Goal: Use online tool/utility: Utilize a website feature to perform a specific function

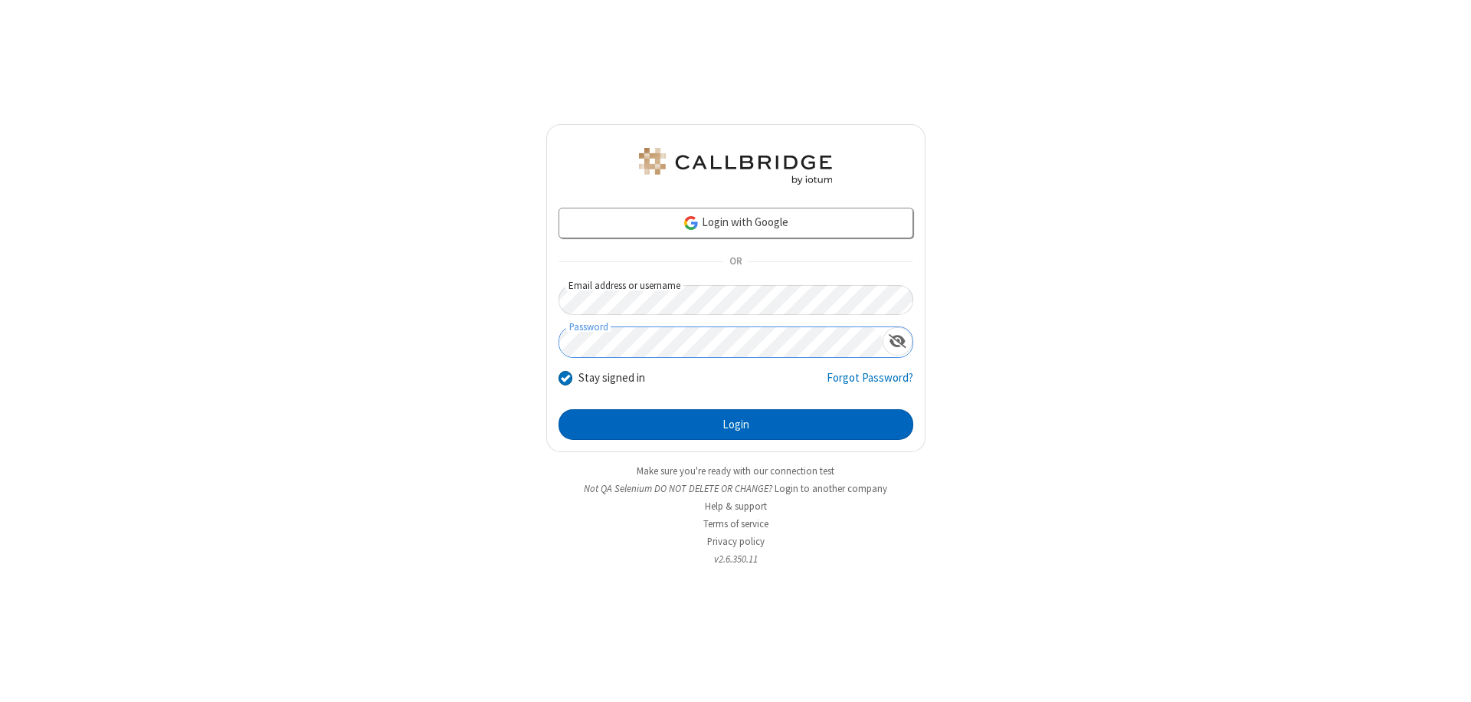
click at [736, 425] on button "Login" at bounding box center [736, 424] width 355 height 31
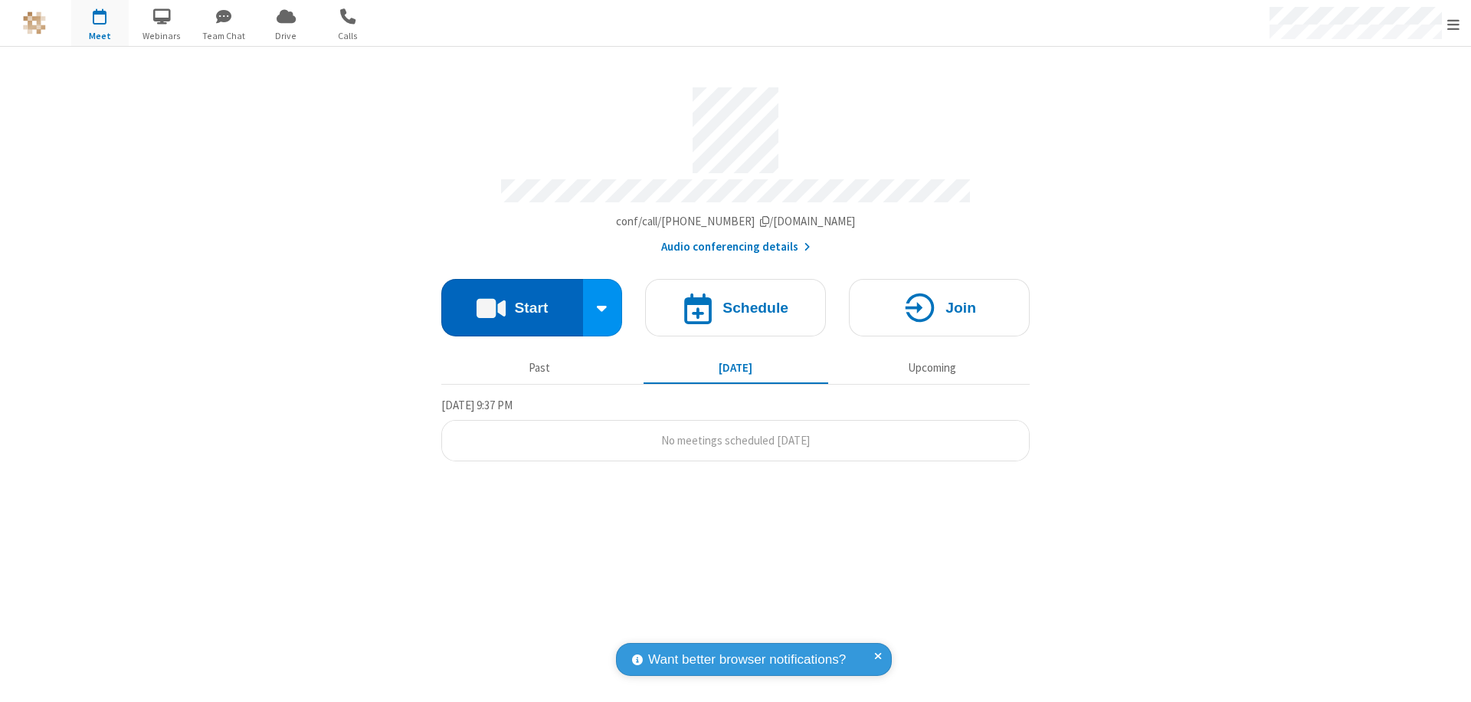
click at [512, 300] on button "Start" at bounding box center [512, 307] width 142 height 57
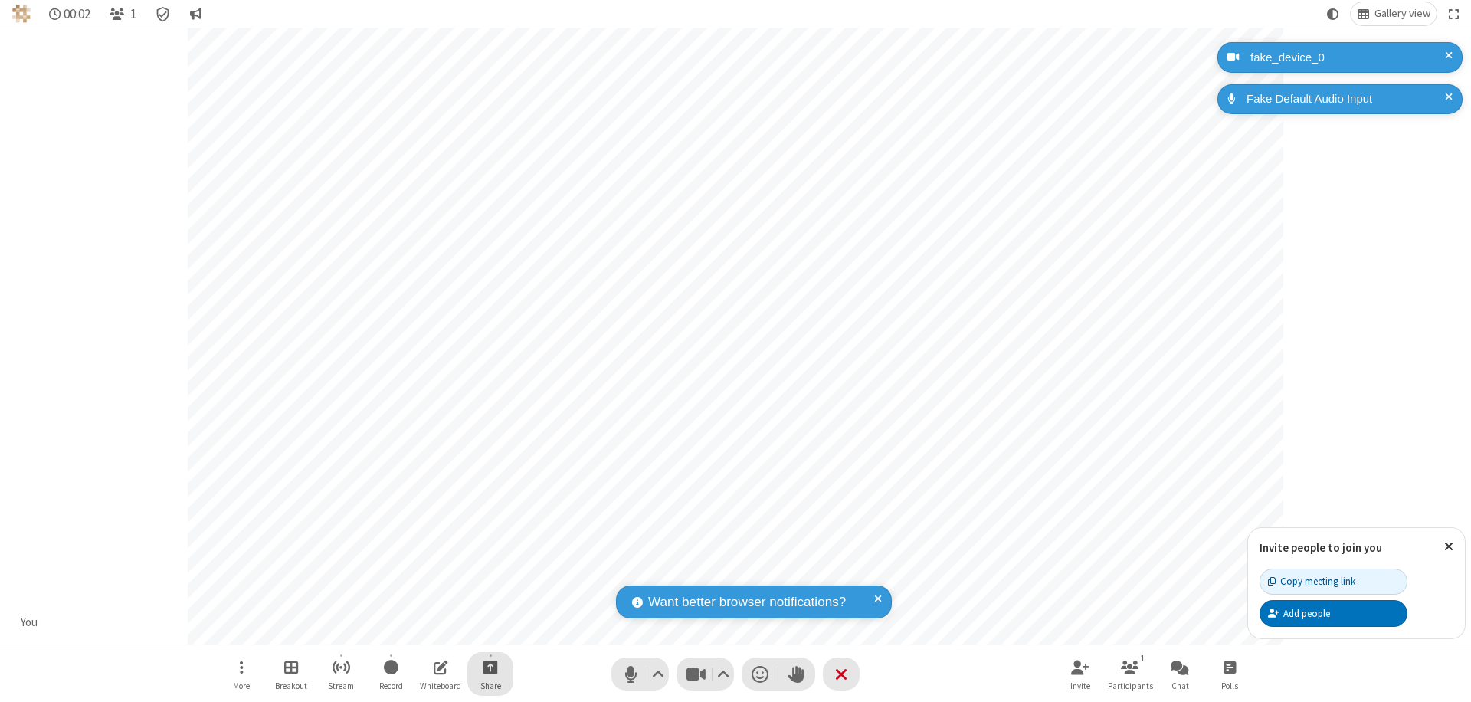
click at [490, 667] on span "Start sharing" at bounding box center [491, 667] width 15 height 19
click at [428, 630] on span "Share my screen" at bounding box center [429, 631] width 18 height 13
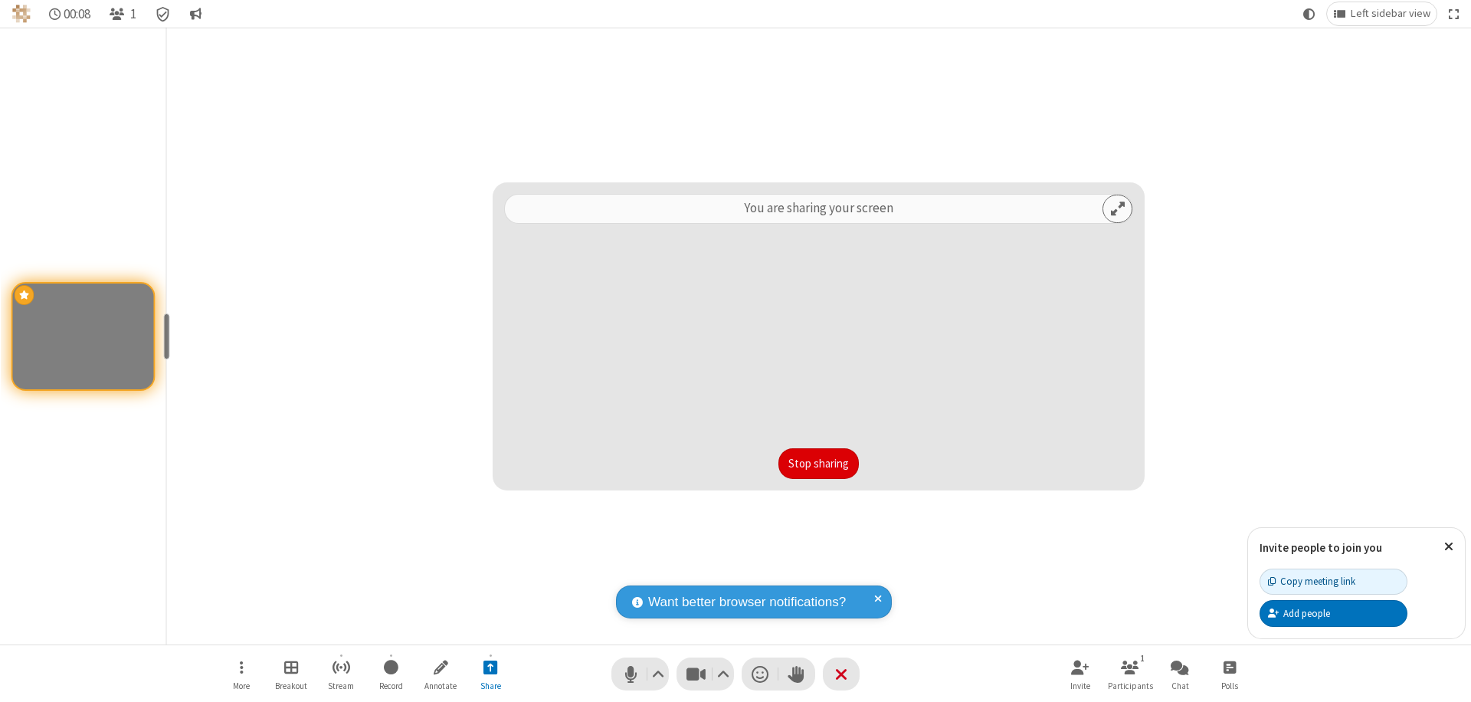
click at [818, 464] on button "Stop sharing" at bounding box center [819, 463] width 80 height 31
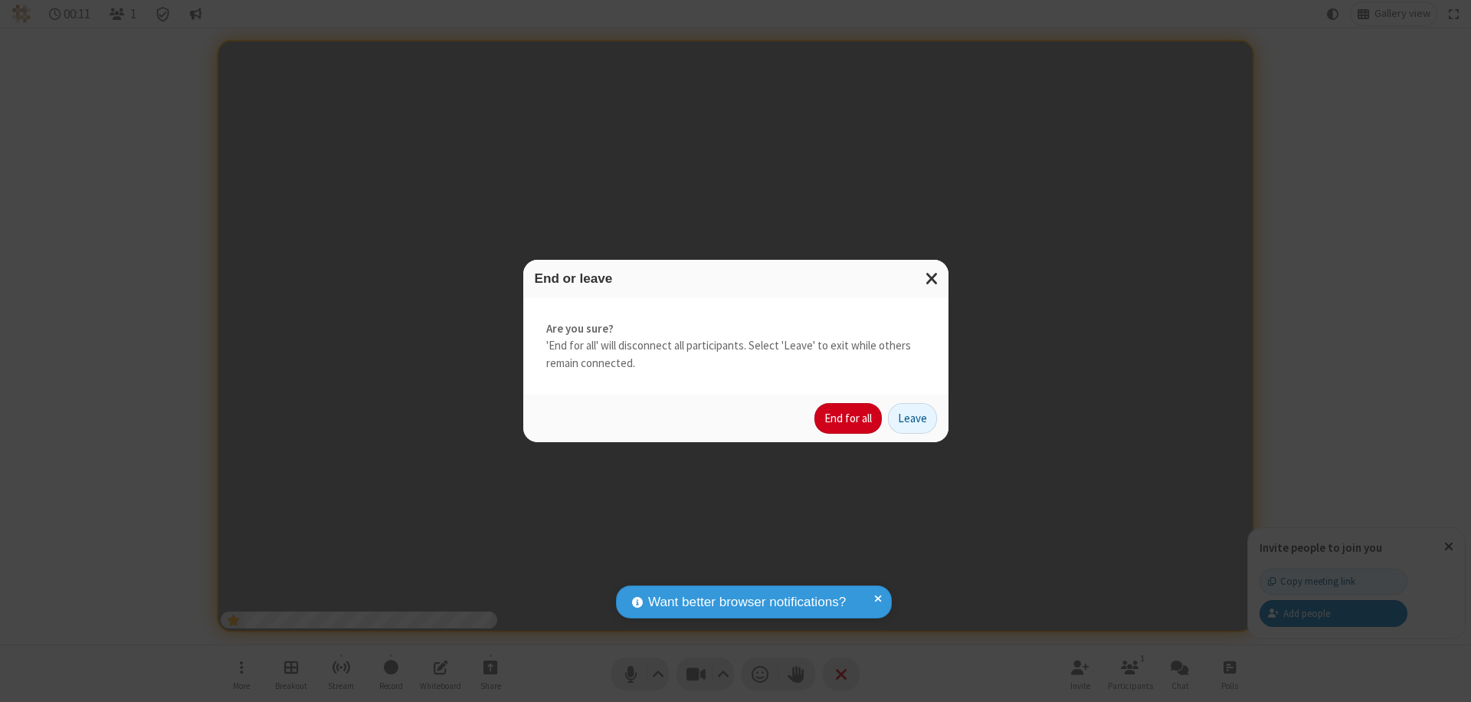
click at [849, 418] on button "End for all" at bounding box center [848, 418] width 67 height 31
